Goal: Transaction & Acquisition: Purchase product/service

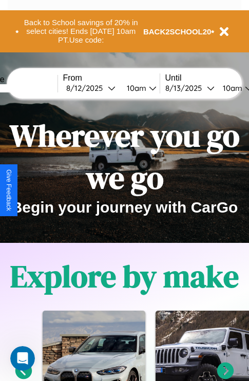
click at [34, 88] on input "text" at bounding box center [18, 88] width 77 height 8
type input "****"
click at [103, 88] on div "[DATE]" at bounding box center [87, 88] width 42 height 10
select select "*"
select select "****"
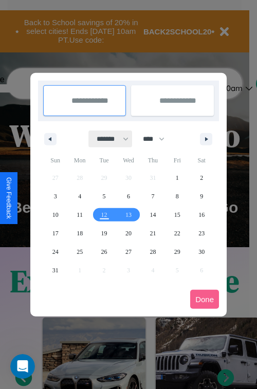
click at [108, 139] on select "******* ******** ***** ***** *** **** **** ****** ********* ******* ******** **…" at bounding box center [111, 138] width 44 height 17
select select "*"
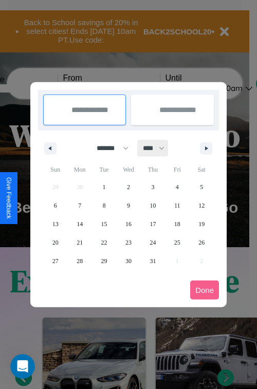
click at [158, 148] on select "**** **** **** **** **** **** **** **** **** **** **** **** **** **** **** ****…" at bounding box center [153, 148] width 31 height 17
select select "****"
click at [177, 205] on span "10" at bounding box center [177, 205] width 6 height 18
type input "**********"
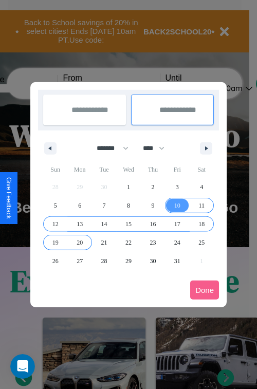
click at [80, 242] on span "20" at bounding box center [80, 242] width 6 height 18
type input "**********"
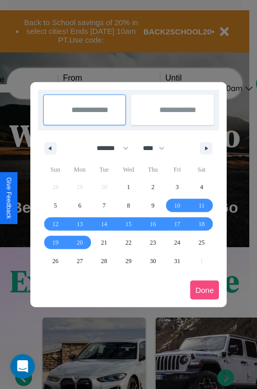
click at [204, 290] on button "Done" at bounding box center [204, 289] width 29 height 19
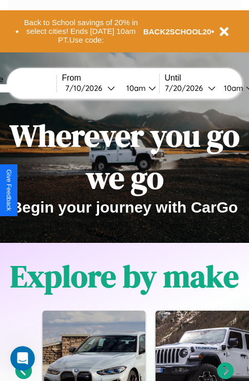
click at [147, 88] on div "10am" at bounding box center [134, 88] width 27 height 10
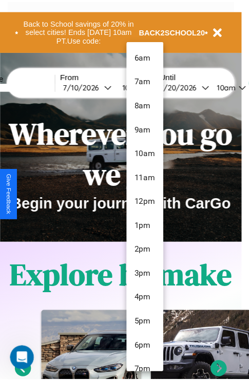
scroll to position [108, 0]
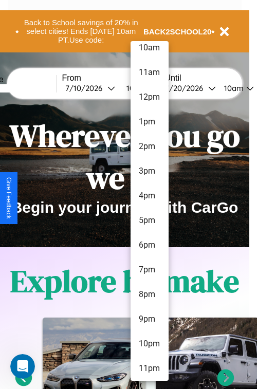
click at [149, 368] on li "11pm" at bounding box center [149, 368] width 38 height 25
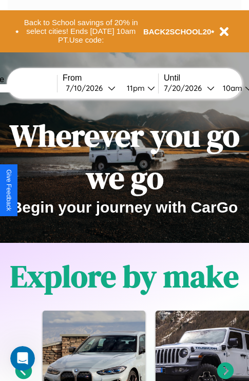
click at [243, 88] on div "10am" at bounding box center [231, 88] width 27 height 10
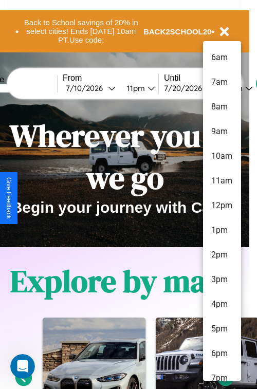
click at [221, 279] on li "3pm" at bounding box center [222, 279] width 38 height 25
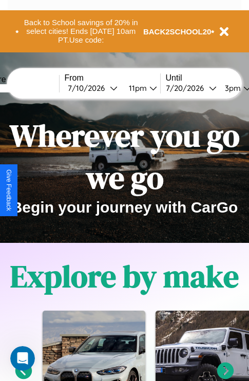
scroll to position [0, 36]
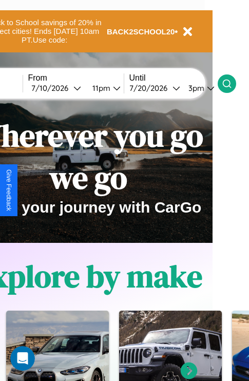
click at [232, 83] on icon at bounding box center [227, 84] width 10 height 10
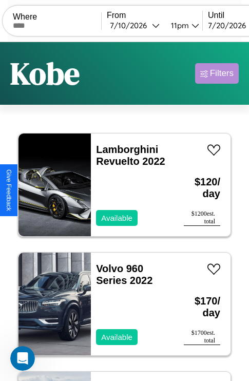
click at [217, 73] on div "Filters" at bounding box center [222, 73] width 24 height 10
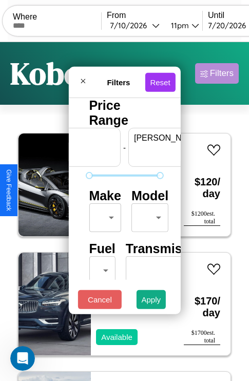
scroll to position [0, 64]
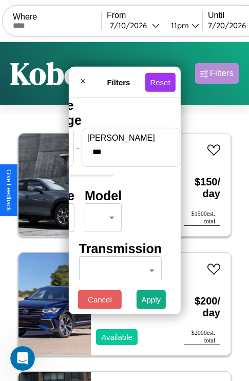
type input "***"
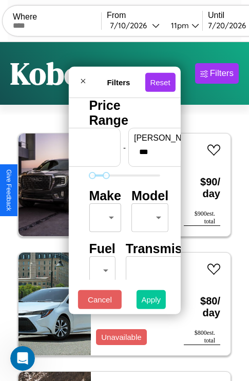
type input "**"
click at [152, 302] on button "Apply" at bounding box center [152, 299] width 30 height 19
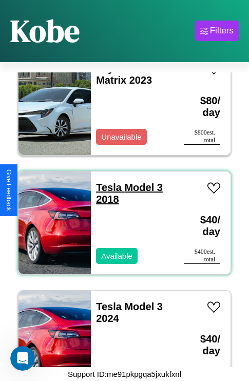
click at [106, 182] on link "Tesla Model 3 2018" at bounding box center [129, 193] width 67 height 23
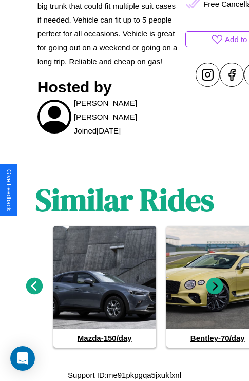
scroll to position [420, 0]
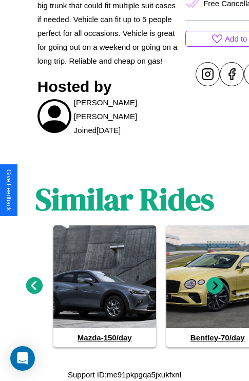
click at [215, 286] on icon at bounding box center [214, 285] width 17 height 17
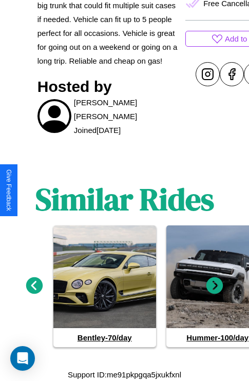
click at [215, 286] on icon at bounding box center [214, 285] width 17 height 17
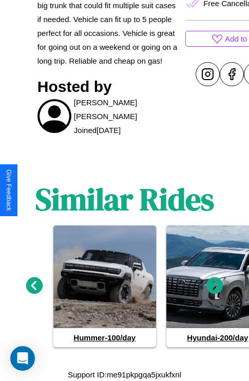
click at [215, 286] on icon at bounding box center [214, 285] width 17 height 17
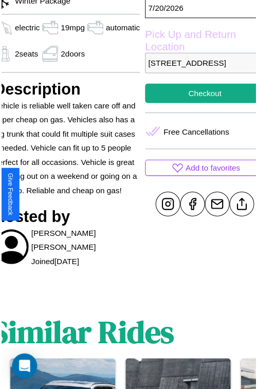
scroll to position [283, 49]
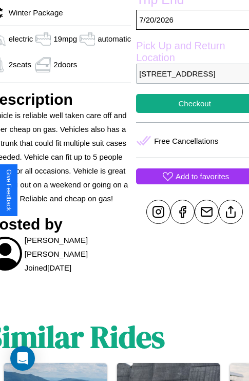
click at [190, 183] on p "Add to favorites" at bounding box center [202, 177] width 53 height 14
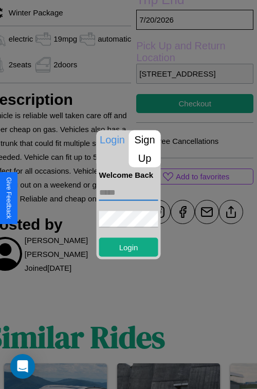
click at [128, 192] on input "text" at bounding box center [128, 192] width 59 height 16
type input "**********"
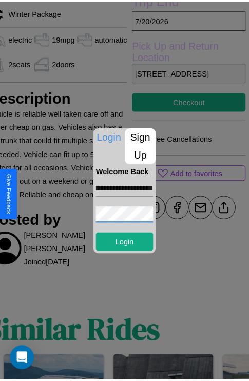
scroll to position [0, 0]
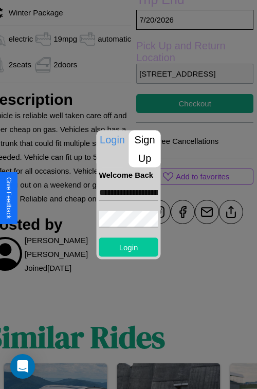
click at [128, 247] on button "Login" at bounding box center [128, 246] width 59 height 19
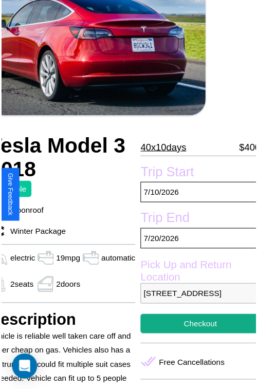
scroll to position [67, 49]
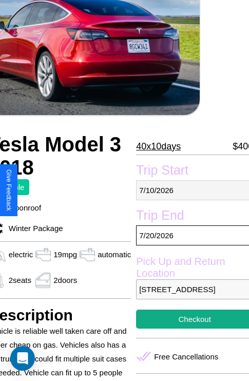
click at [190, 190] on p "7 / 10 / 2026" at bounding box center [194, 190] width 117 height 20
select select "*"
select select "****"
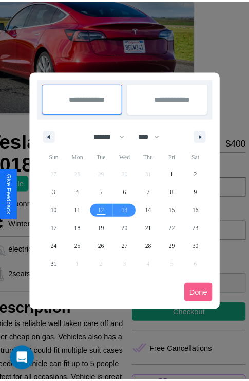
scroll to position [0, 49]
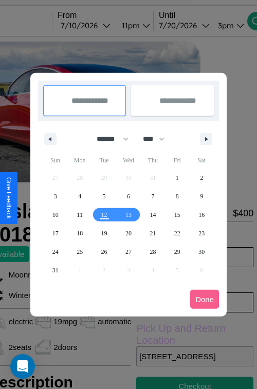
click at [99, 25] on div at bounding box center [128, 194] width 257 height 389
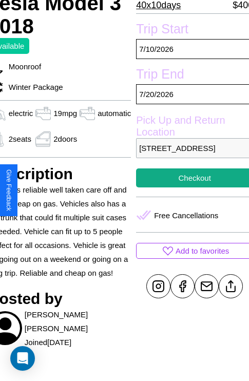
scroll to position [210, 49]
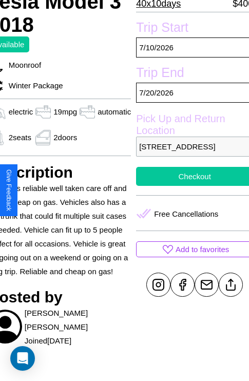
click at [190, 186] on button "Checkout" at bounding box center [194, 176] width 117 height 19
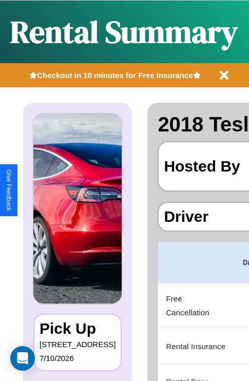
scroll to position [0, 194]
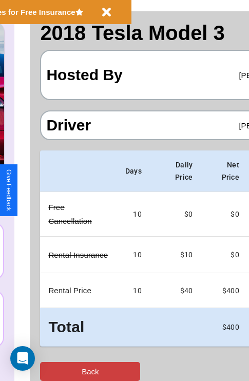
click at [50, 371] on button "Back" at bounding box center [90, 371] width 100 height 19
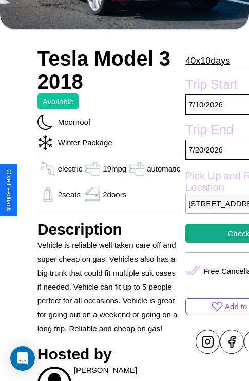
scroll to position [420, 0]
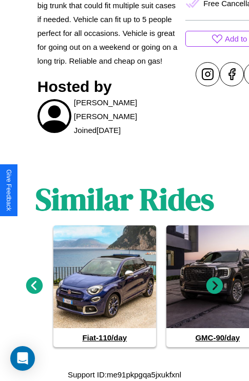
click at [34, 286] on icon at bounding box center [34, 285] width 17 height 17
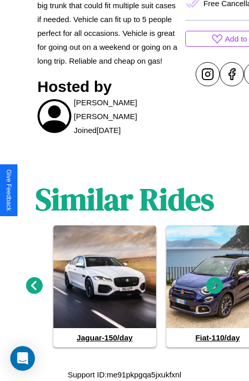
click at [215, 286] on icon at bounding box center [214, 285] width 17 height 17
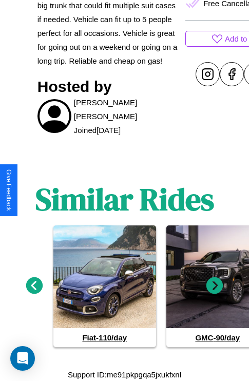
click at [215, 286] on icon at bounding box center [214, 285] width 17 height 17
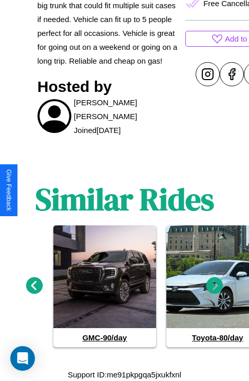
click at [215, 286] on icon at bounding box center [214, 285] width 17 height 17
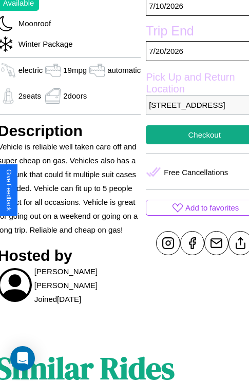
scroll to position [210, 49]
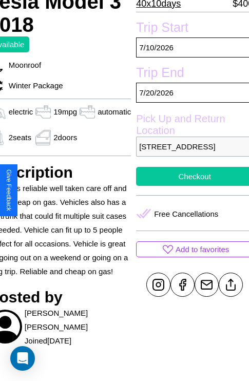
click at [190, 186] on button "Checkout" at bounding box center [194, 176] width 117 height 19
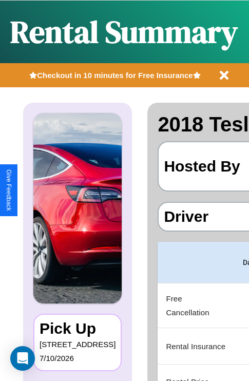
scroll to position [0, 194]
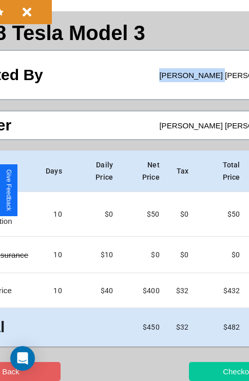
click at [199, 371] on button "Checkout" at bounding box center [239, 371] width 100 height 19
